Goal: Task Accomplishment & Management: Use online tool/utility

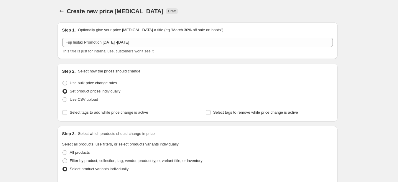
scroll to position [118, 0]
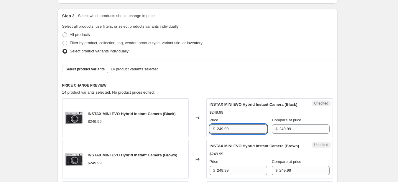
click at [240, 134] on input "249.99" at bounding box center [242, 128] width 50 height 9
type input "2"
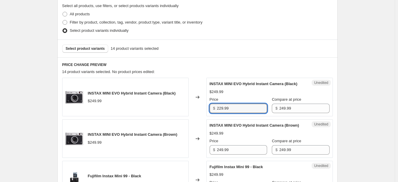
scroll to position [147, 0]
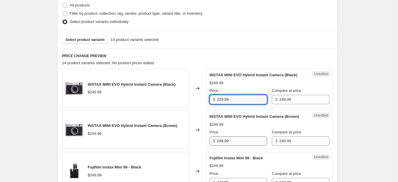
type input "229.99"
click at [234, 146] on input "249.99" at bounding box center [242, 140] width 50 height 9
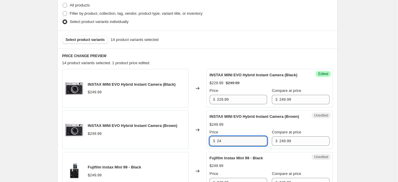
type input "2"
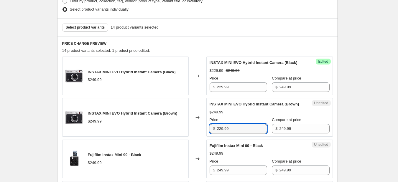
scroll to position [177, 0]
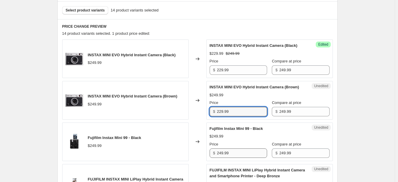
type input "229.99"
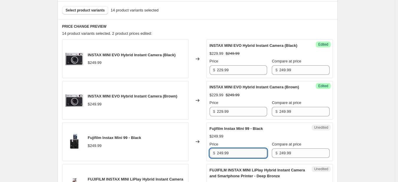
click at [234, 158] on input "249.99" at bounding box center [242, 152] width 50 height 9
type input "2"
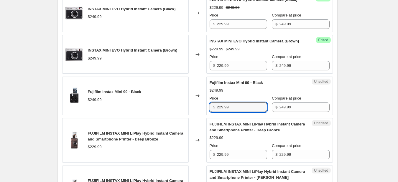
scroll to position [236, 0]
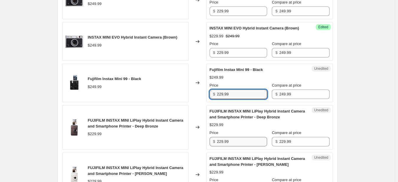
type input "229.99"
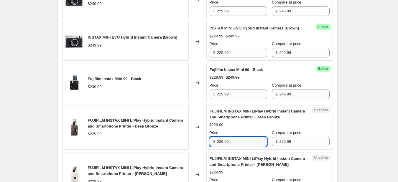
click at [236, 146] on input "229.99" at bounding box center [242, 141] width 50 height 9
type input "2"
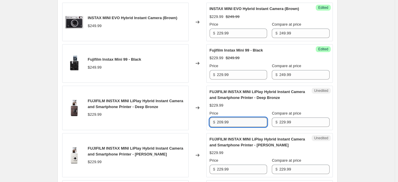
scroll to position [265, 0]
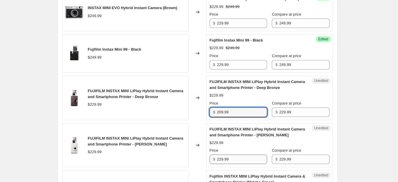
type input "209.99"
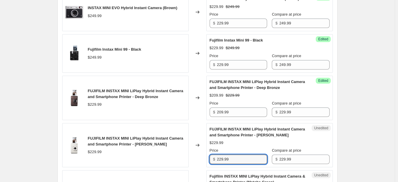
drag, startPoint x: 232, startPoint y: 172, endPoint x: 215, endPoint y: 172, distance: 17.4
click at [215, 164] on div "$ 229.99" at bounding box center [237, 159] width 57 height 9
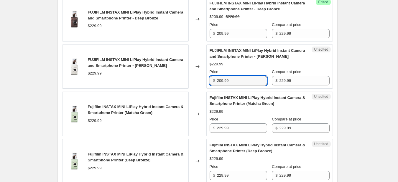
scroll to position [353, 0]
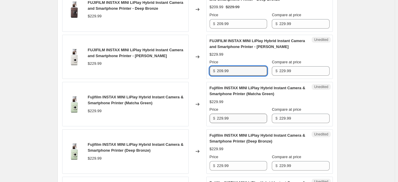
type input "209.99"
click at [239, 123] on input "229.99" at bounding box center [242, 118] width 50 height 9
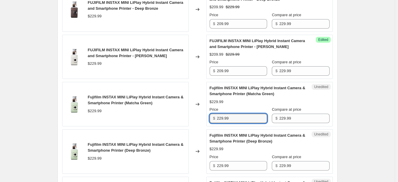
click at [206, 126] on div "Fujifilm INSTAX MINI LiPlay Hybrid Instant Camera & Smartphone Printer (Matcha …" at bounding box center [197, 104] width 270 height 44
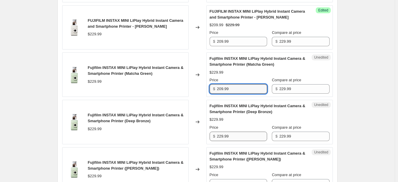
type input "209.99"
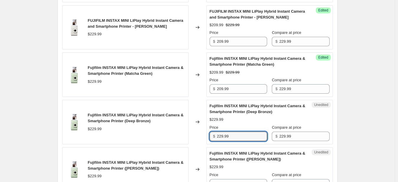
drag, startPoint x: 235, startPoint y: 150, endPoint x: 209, endPoint y: 149, distance: 26.5
click at [209, 144] on div "Unedited Fujifilm INSTAX MINI LiPlay Hybrid Instant Camera & Smartphone Printer…" at bounding box center [269, 122] width 126 height 44
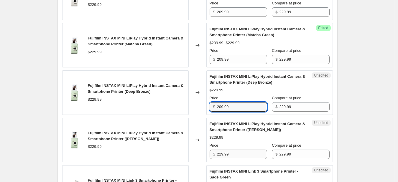
type input "209.99"
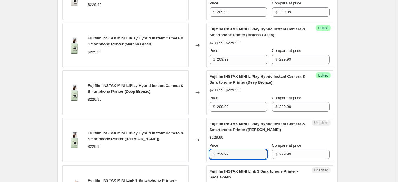
drag, startPoint x: 236, startPoint y: 165, endPoint x: 214, endPoint y: 164, distance: 22.4
click at [214, 159] on div "$ 229.99" at bounding box center [237, 154] width 57 height 9
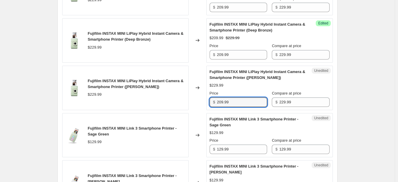
scroll to position [471, 0]
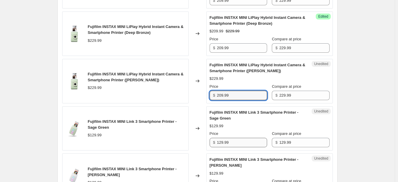
type input "209.99"
click at [235, 147] on input "129.99" at bounding box center [242, 142] width 50 height 9
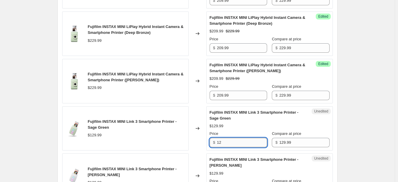
type input "1"
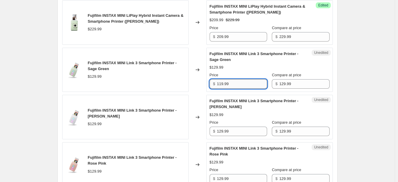
scroll to position [530, 0]
type input "119.99"
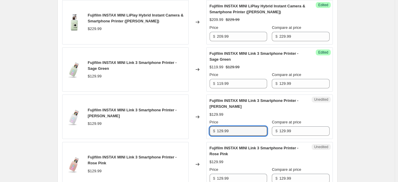
drag, startPoint x: 235, startPoint y: 142, endPoint x: 213, endPoint y: 142, distance: 22.1
click at [213, 136] on div "$ 129.99" at bounding box center [237, 130] width 57 height 9
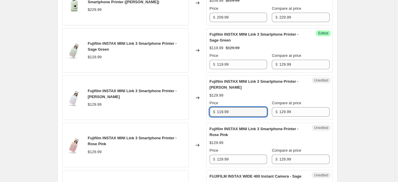
scroll to position [560, 0]
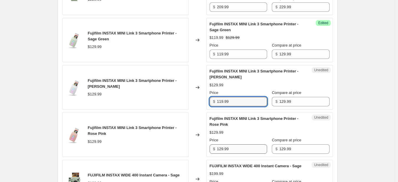
type input "119.99"
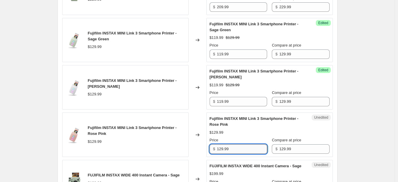
drag, startPoint x: 237, startPoint y: 165, endPoint x: 231, endPoint y: 163, distance: 5.4
click at [231, 154] on input "129.99" at bounding box center [242, 148] width 50 height 9
drag, startPoint x: 231, startPoint y: 163, endPoint x: 209, endPoint y: 160, distance: 22.7
click at [209, 157] on div "Unedited Fujifilm INSTAX MINI Link 3 Smartphone Printer - Rose Pink $129.99 Pri…" at bounding box center [269, 134] width 126 height 44
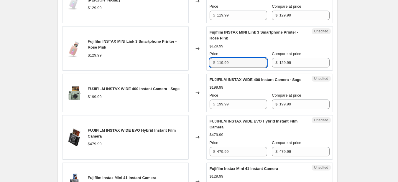
scroll to position [648, 0]
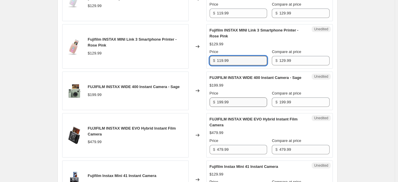
type input "119.99"
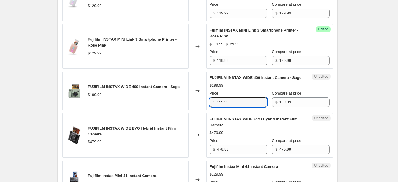
drag, startPoint x: 236, startPoint y: 120, endPoint x: 213, endPoint y: 119, distance: 22.7
click at [213, 107] on div "$ 199.99" at bounding box center [237, 101] width 57 height 9
type input "179.99"
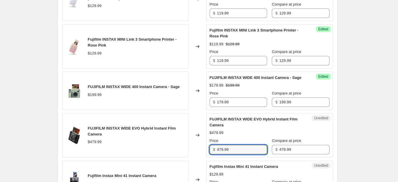
drag, startPoint x: 242, startPoint y: 164, endPoint x: 212, endPoint y: 165, distance: 29.5
click at [212, 154] on div "$ 479.99" at bounding box center [237, 149] width 57 height 9
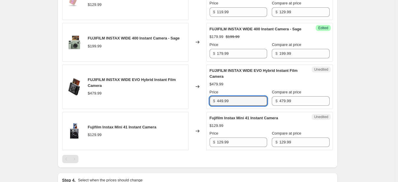
scroll to position [707, 0]
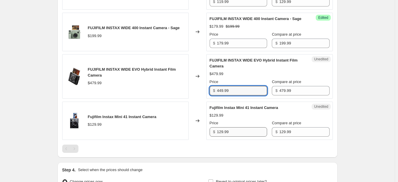
type input "449.99"
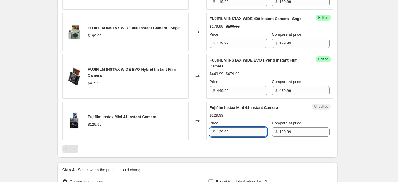
click at [241, 137] on input "129.99" at bounding box center [242, 131] width 50 height 9
drag, startPoint x: 235, startPoint y: 151, endPoint x: 219, endPoint y: 150, distance: 15.9
click at [219, 137] on input "129.99" at bounding box center [242, 131] width 50 height 9
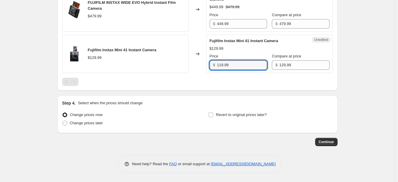
scroll to position [791, 0]
type input "119.99"
click at [66, 123] on span at bounding box center [64, 123] width 5 height 5
click at [63, 121] on input "Change prices later" at bounding box center [62, 121] width 0 height 0
radio input "true"
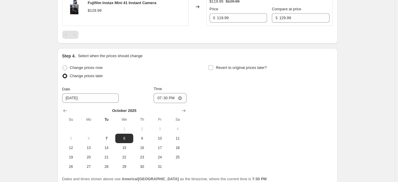
scroll to position [850, 0]
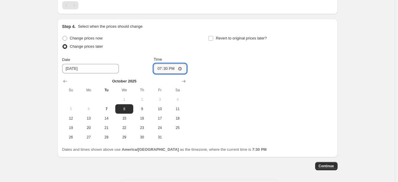
click at [160, 74] on input "19:30" at bounding box center [169, 69] width 33 height 10
type input "00:05"
click at [219, 82] on div "Change prices now Change prices later Date [DATE] Time 00:[DATE] Mo Tu We Th Fr…" at bounding box center [197, 88] width 270 height 108
click at [213, 41] on input "Revert to original prices later?" at bounding box center [210, 38] width 5 height 5
checkbox input "true"
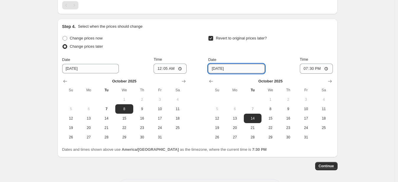
click at [222, 73] on input "[DATE]" at bounding box center [236, 68] width 57 height 9
type input "[DATE]"
click at [308, 74] on input "19:30" at bounding box center [315, 69] width 33 height 10
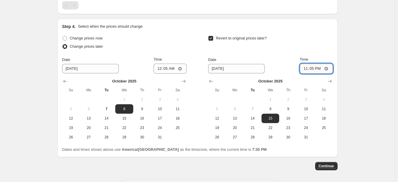
type input "23:57"
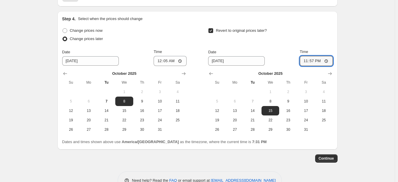
scroll to position [880, 0]
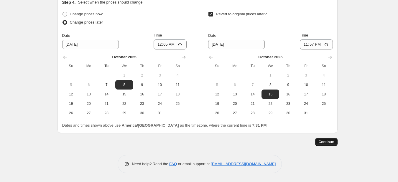
click at [330, 144] on span "Continue" at bounding box center [325, 142] width 15 height 5
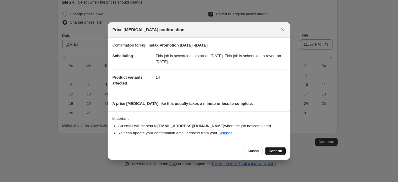
click at [275, 150] on span "Confirm" at bounding box center [275, 151] width 14 height 5
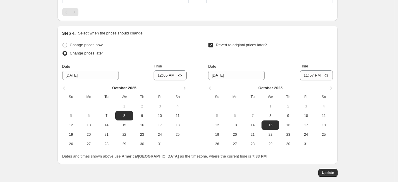
scroll to position [928, 0]
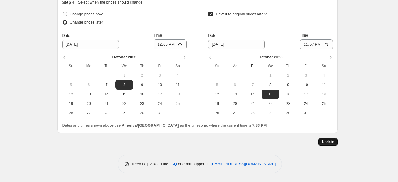
click at [325, 144] on span "Update" at bounding box center [328, 142] width 12 height 5
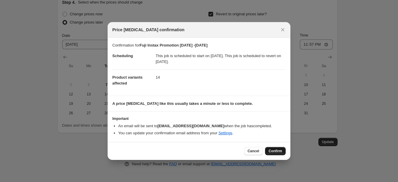
click at [280, 150] on span "Confirm" at bounding box center [275, 151] width 14 height 5
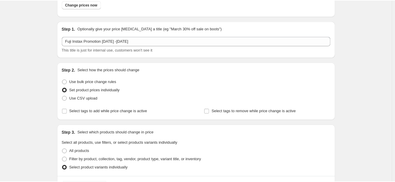
scroll to position [0, 0]
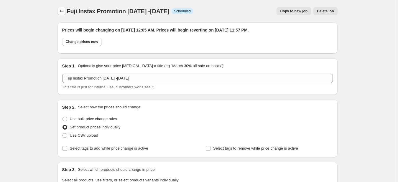
click at [60, 11] on icon "Price change jobs" at bounding box center [62, 11] width 6 height 6
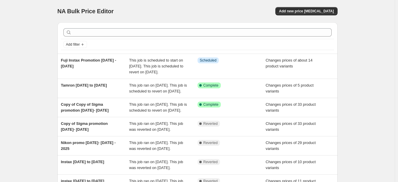
click at [28, 51] on div "NA Bulk Price Editor. This page is ready NA Bulk Price Editor Add new price [ME…" at bounding box center [197, 154] width 394 height 309
